Goal: Go to known website: Access a specific website the user already knows

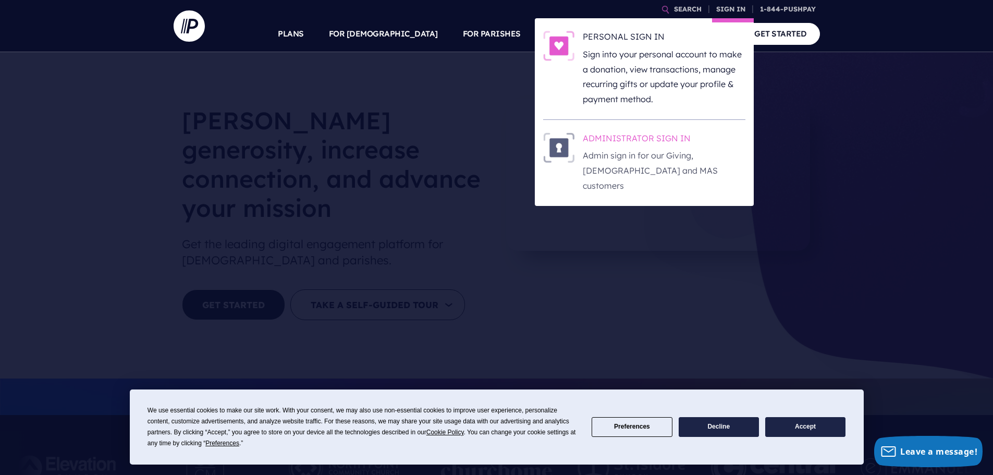
click at [624, 139] on h6 "ADMINISTRATOR SIGN IN" at bounding box center [664, 140] width 163 height 16
click at [640, 140] on h6 "ADMINISTRATOR SIGN IN" at bounding box center [664, 140] width 163 height 16
